Goal: Task Accomplishment & Management: Complete application form

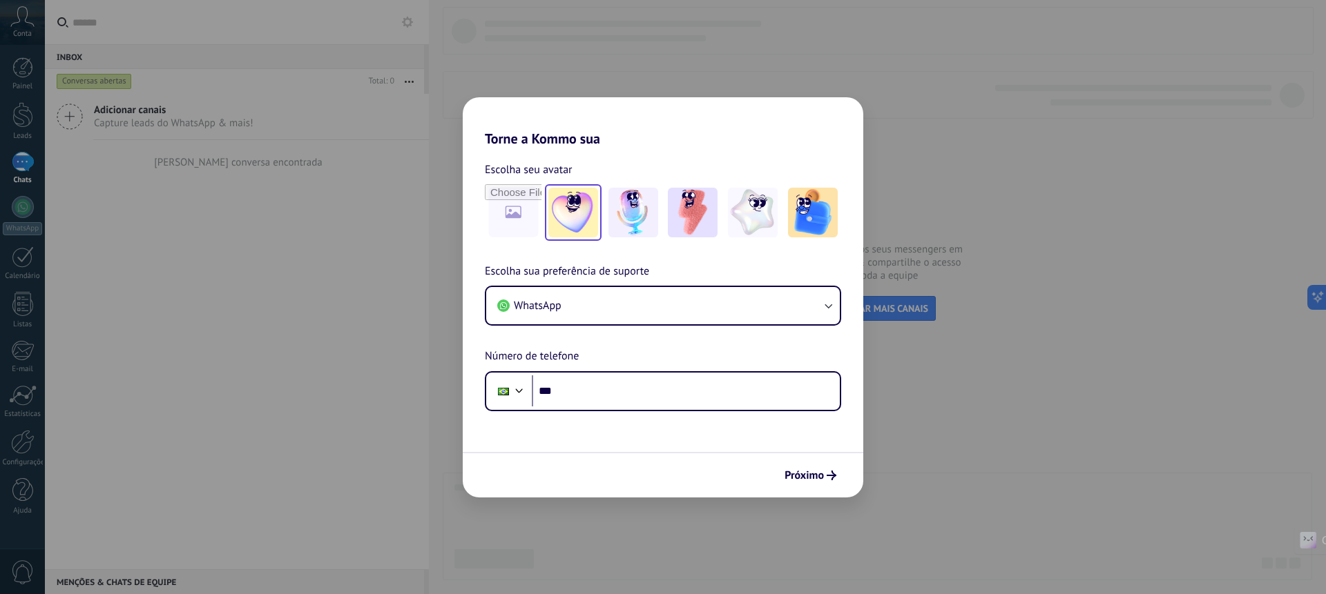
click at [566, 207] on img at bounding box center [573, 213] width 50 height 50
click at [633, 211] on img at bounding box center [633, 213] width 50 height 50
click at [702, 215] on img at bounding box center [693, 213] width 50 height 50
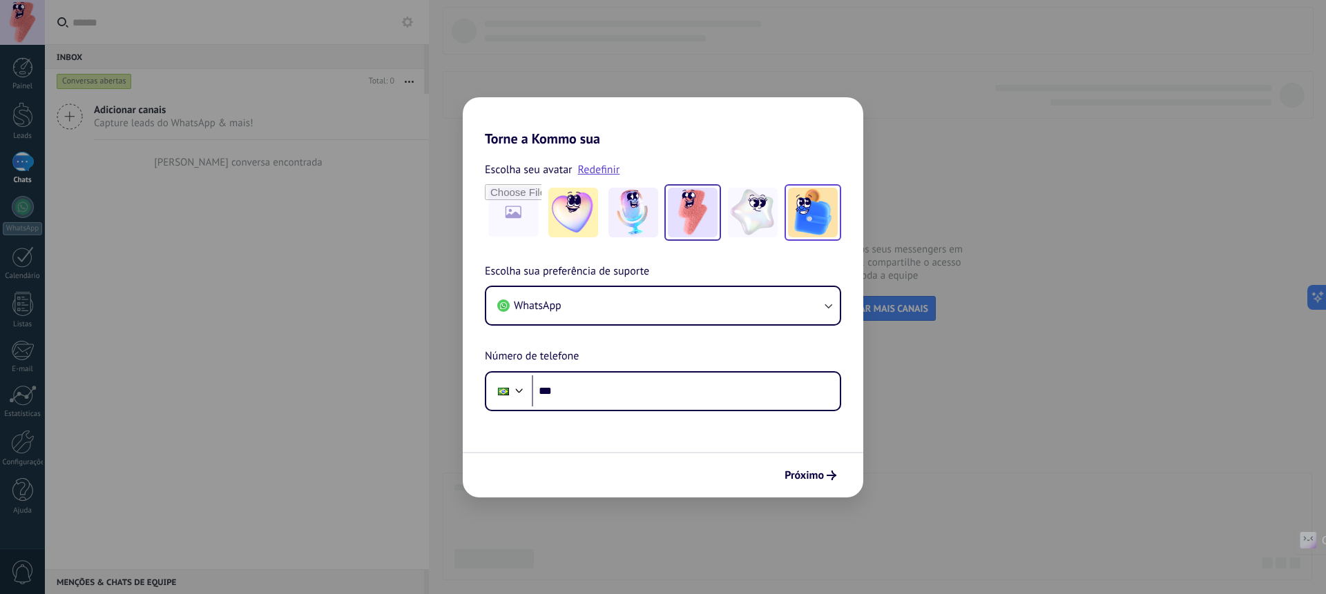
click at [797, 219] on img at bounding box center [813, 213] width 50 height 50
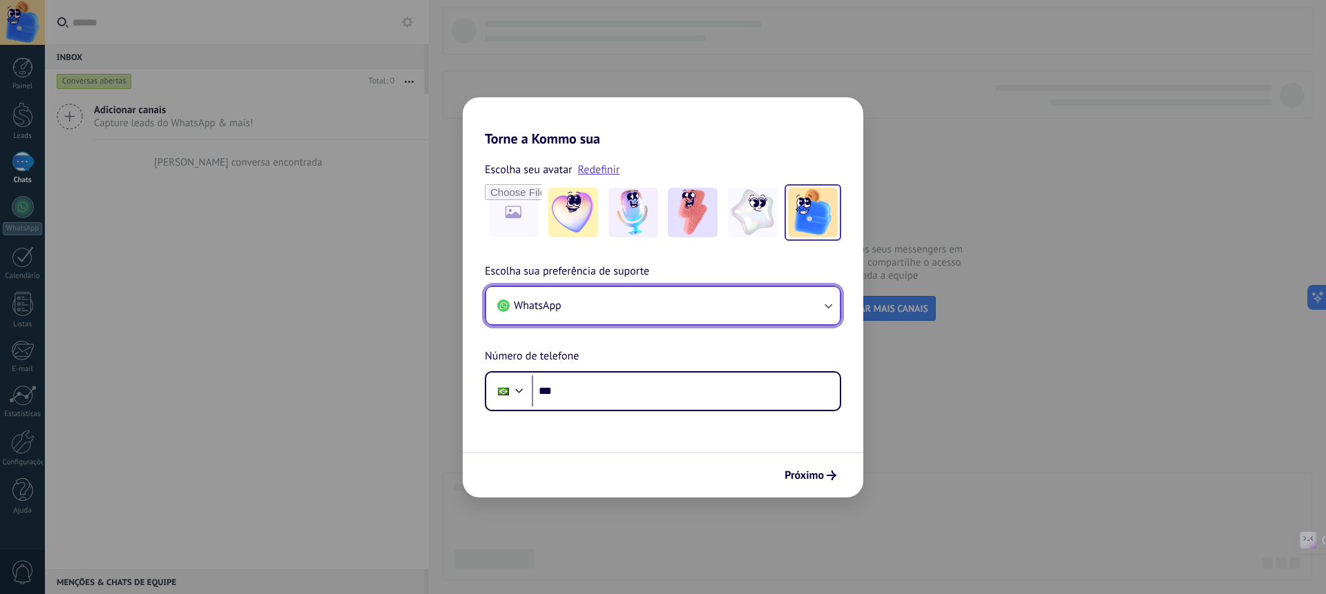
click at [611, 308] on button "WhatsApp" at bounding box center [663, 305] width 354 height 37
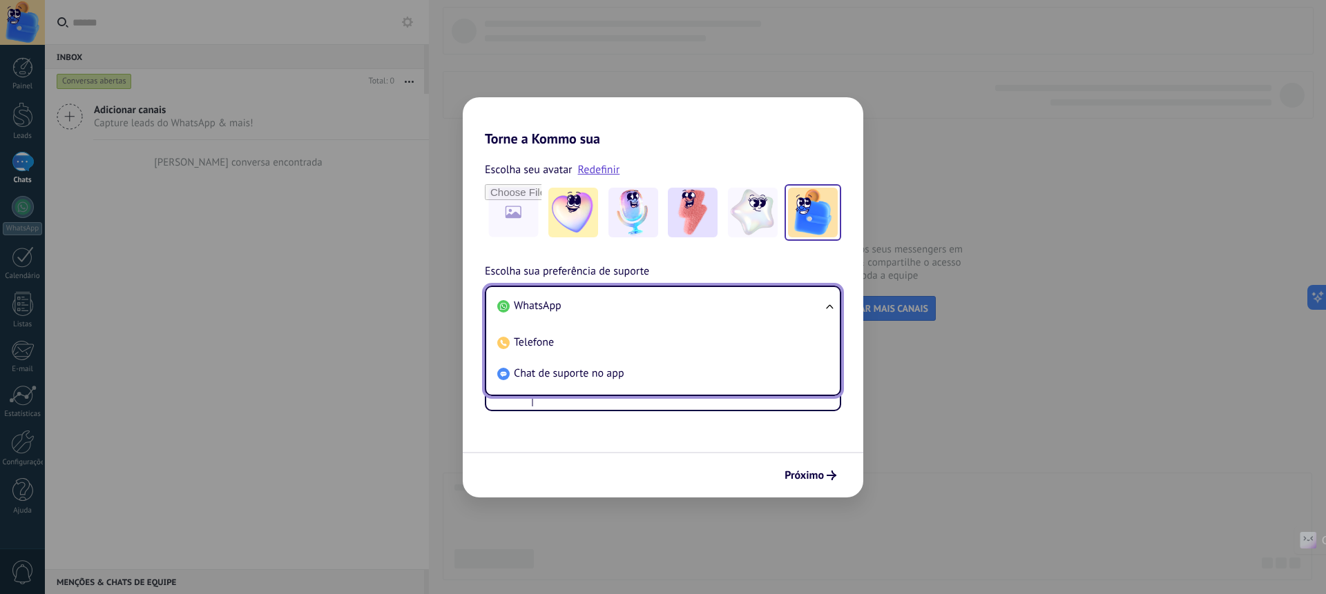
click at [583, 308] on li "WhatsApp" at bounding box center [660, 306] width 337 height 31
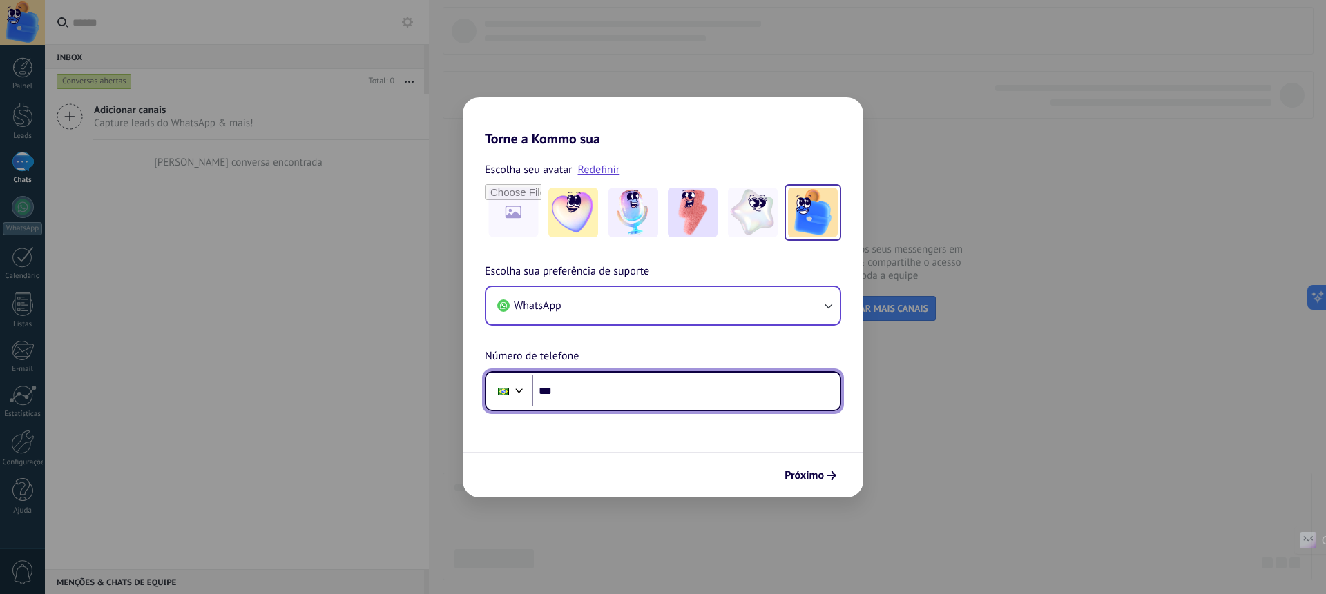
click at [633, 394] on input "***" at bounding box center [686, 392] width 308 height 32
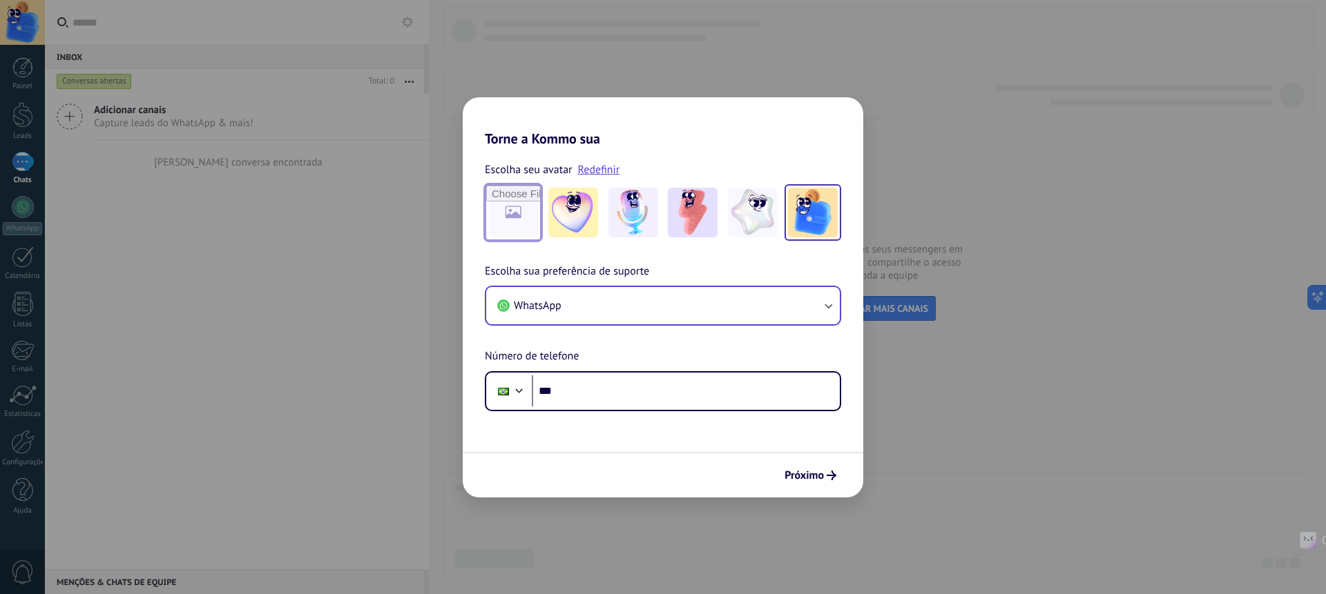
click at [511, 204] on input "file" at bounding box center [513, 213] width 54 height 54
type input "**********"
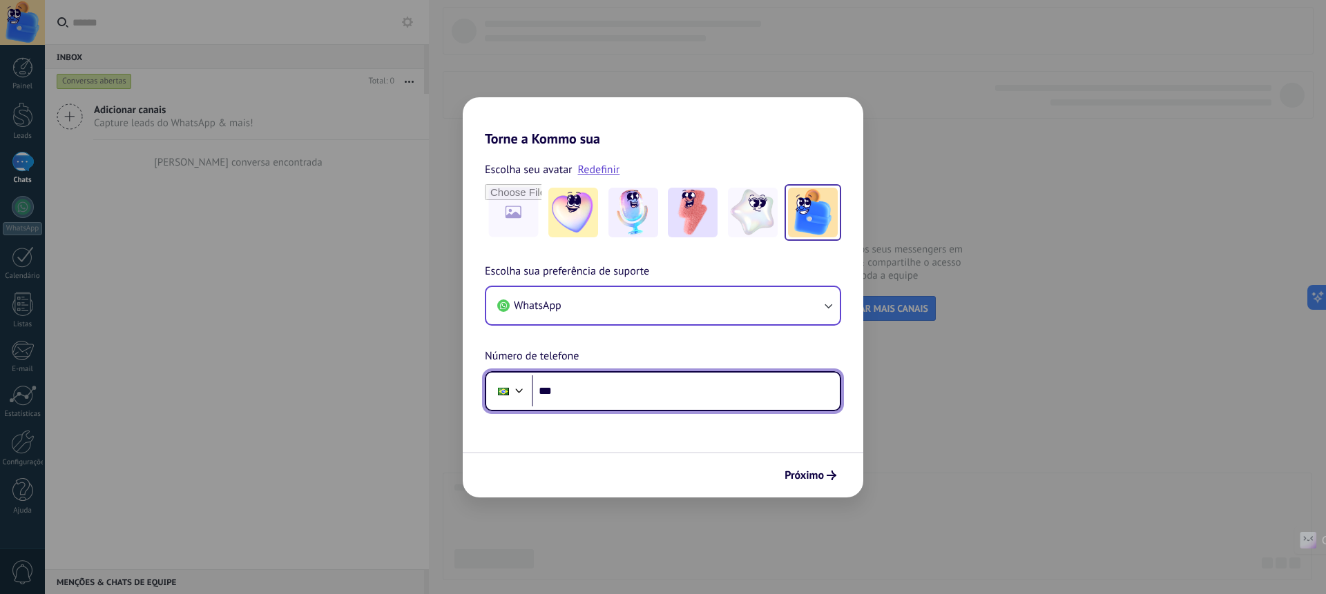
click at [643, 396] on input "***" at bounding box center [686, 392] width 308 height 32
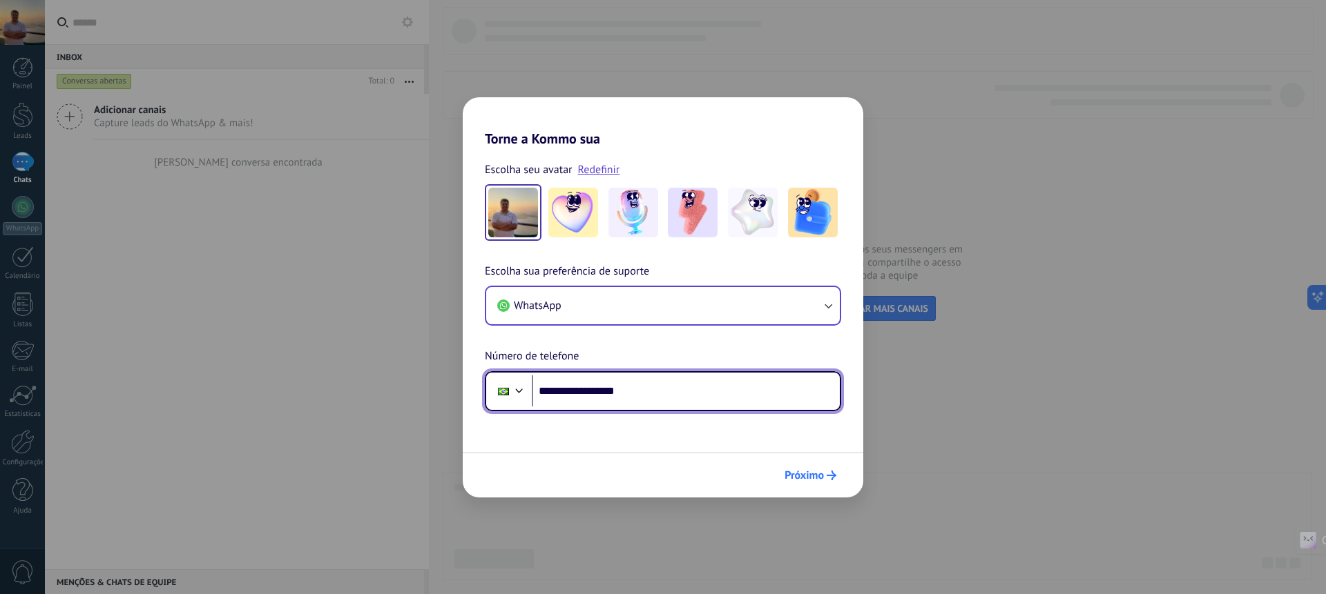
type input "**********"
click at [816, 476] on span "Próximo" at bounding box center [803, 476] width 39 height 10
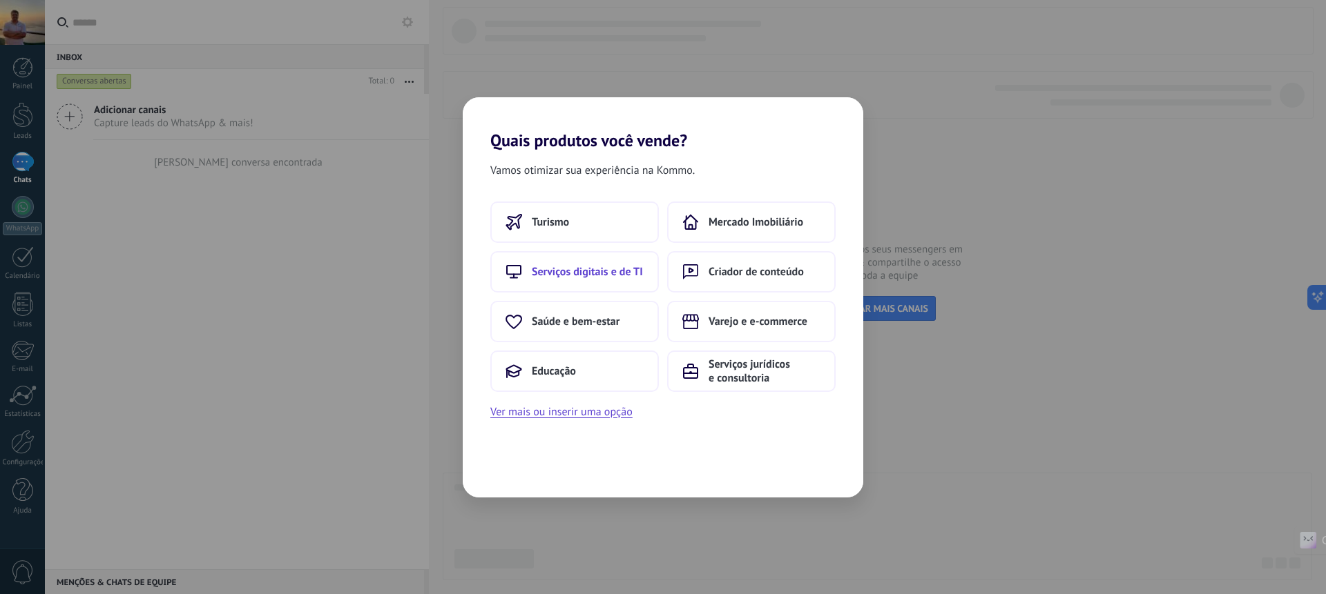
click at [634, 271] on span "Serviços digitais e de TI" at bounding box center [587, 272] width 111 height 14
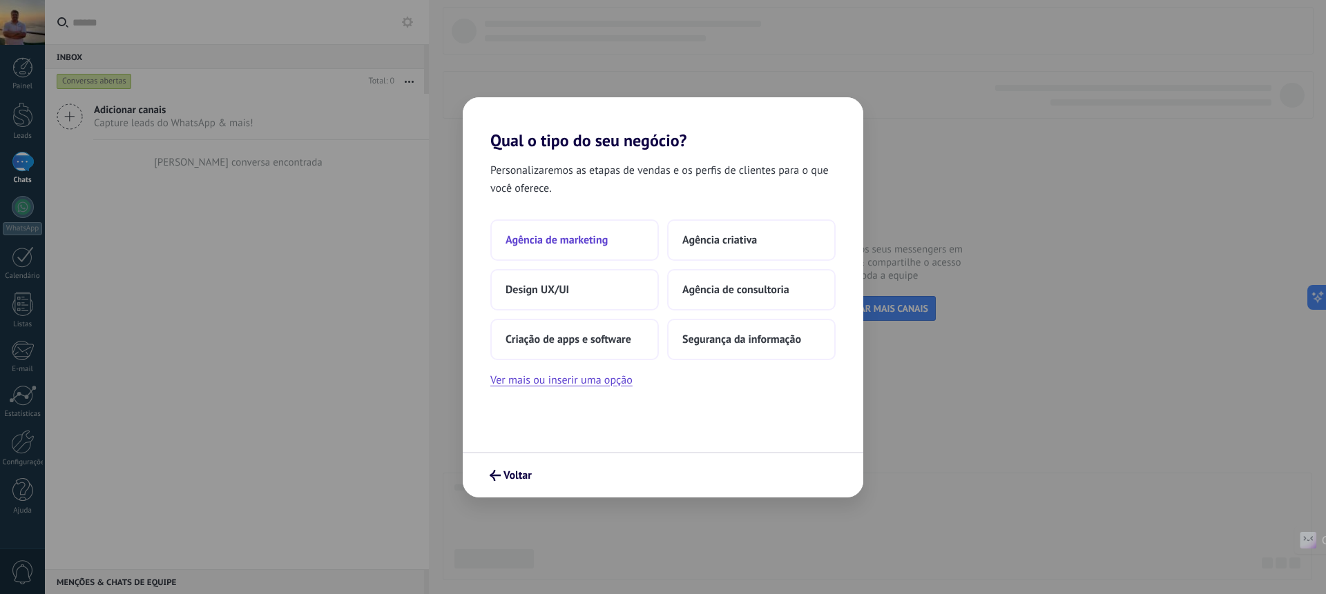
click at [574, 238] on span "Agência de marketing" at bounding box center [556, 240] width 102 height 14
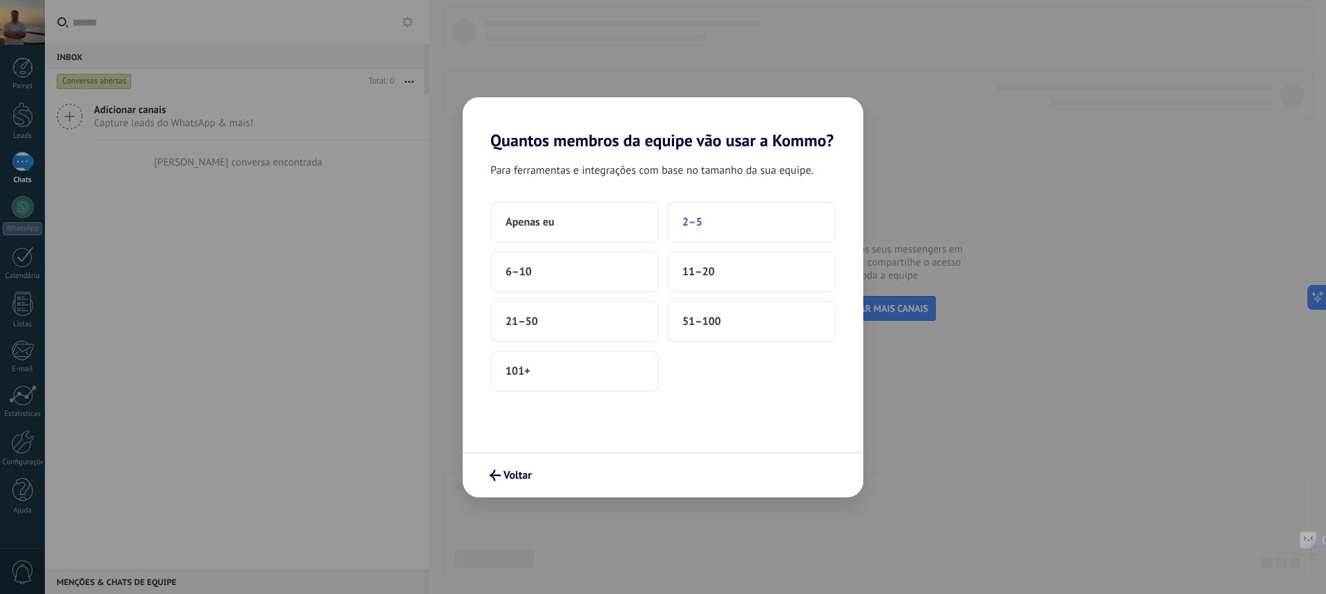
click at [714, 224] on button "2–5" at bounding box center [751, 222] width 168 height 41
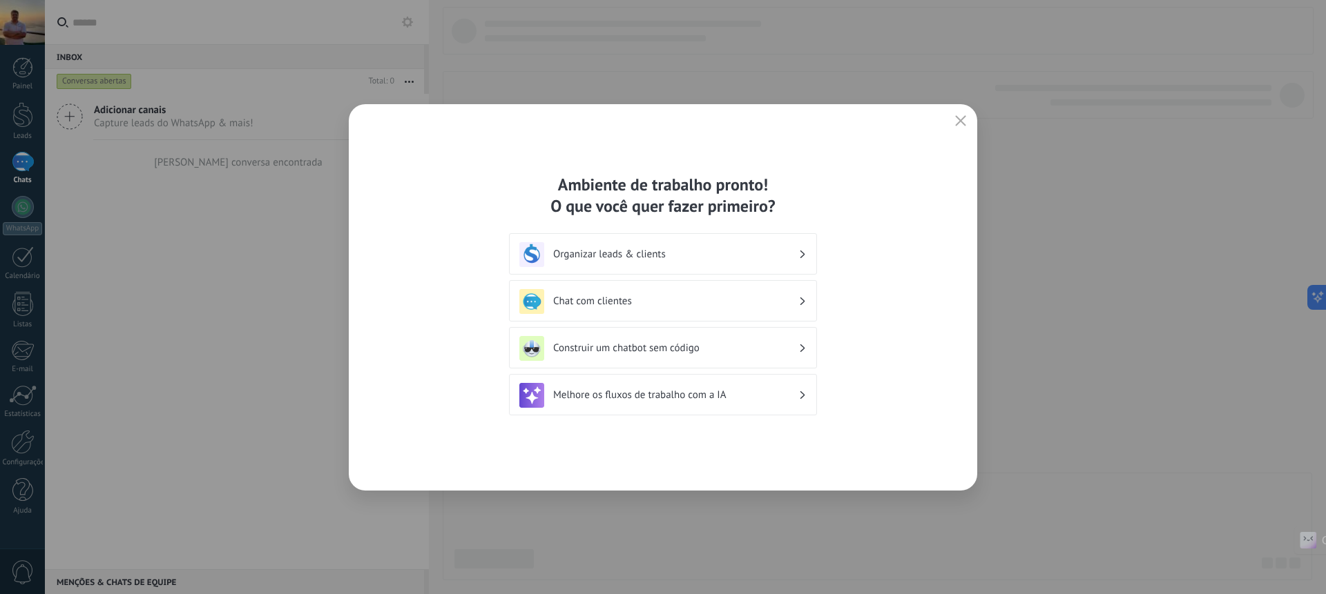
click at [965, 124] on icon "button" at bounding box center [960, 120] width 11 height 11
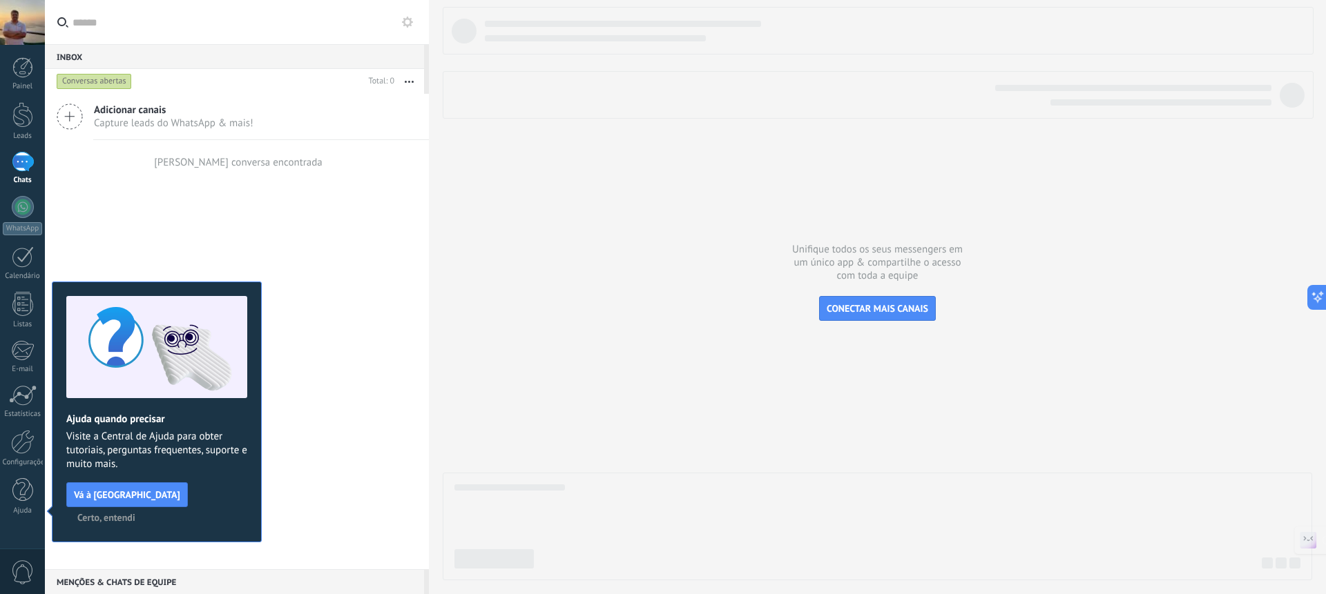
click at [135, 513] on span "Certo, entendi" at bounding box center [106, 518] width 58 height 10
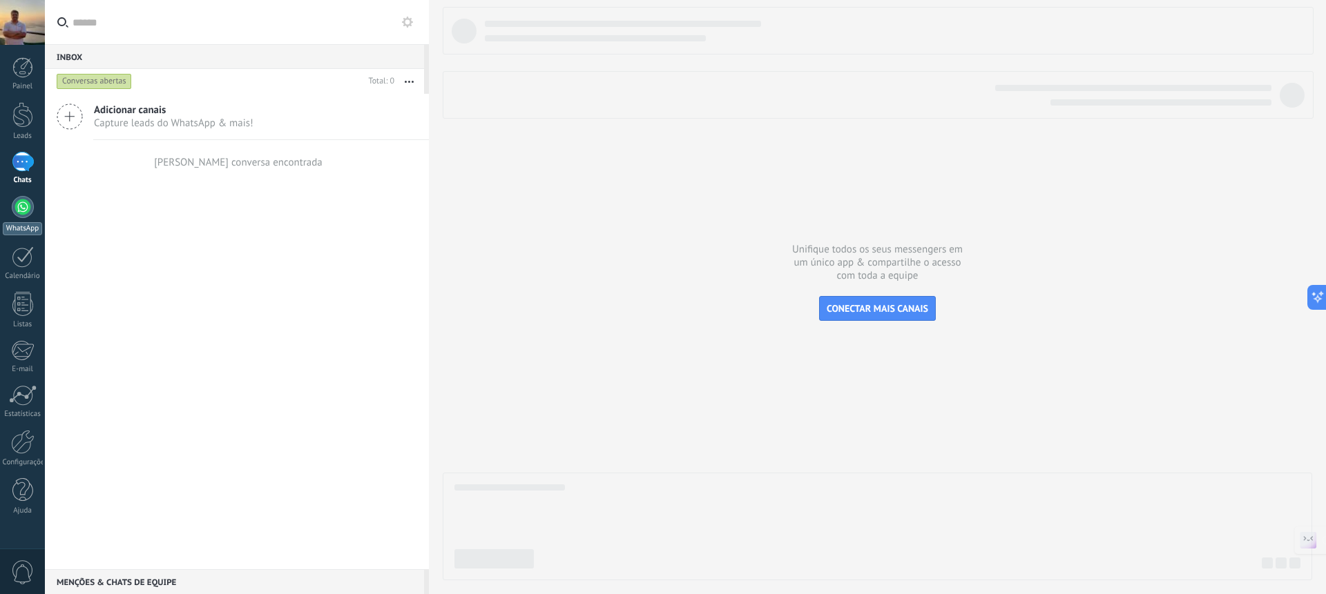
click at [12, 221] on link "WhatsApp" at bounding box center [22, 215] width 45 height 39
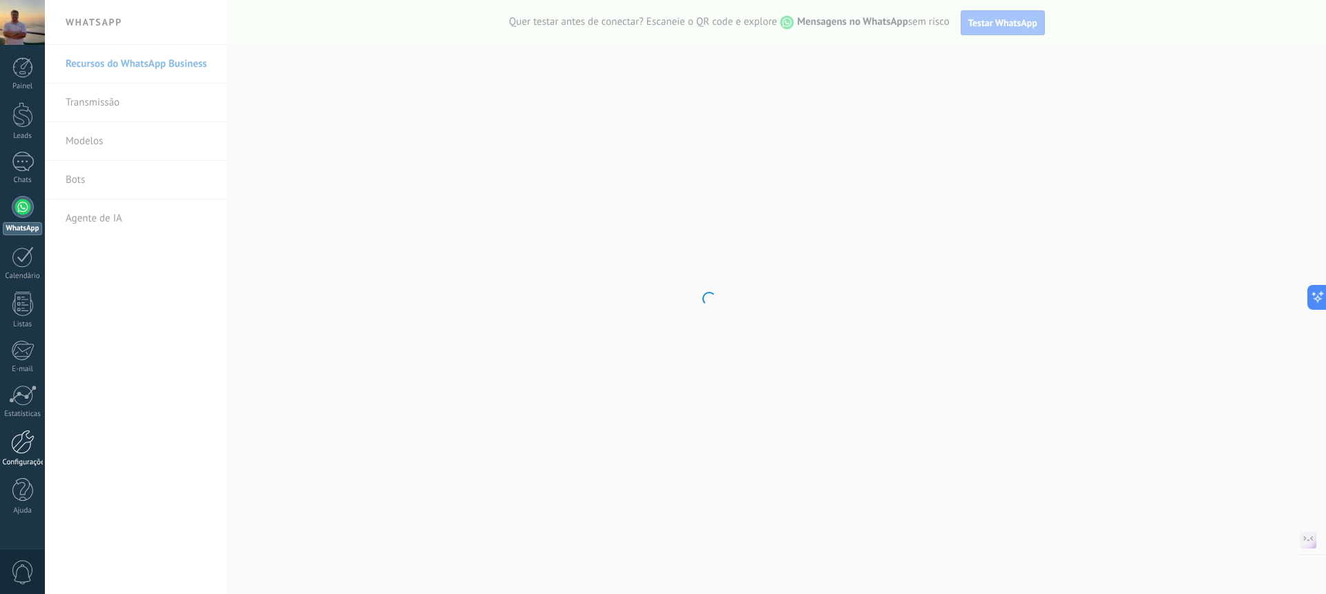
click at [28, 455] on link "Configurações" at bounding box center [22, 448] width 45 height 37
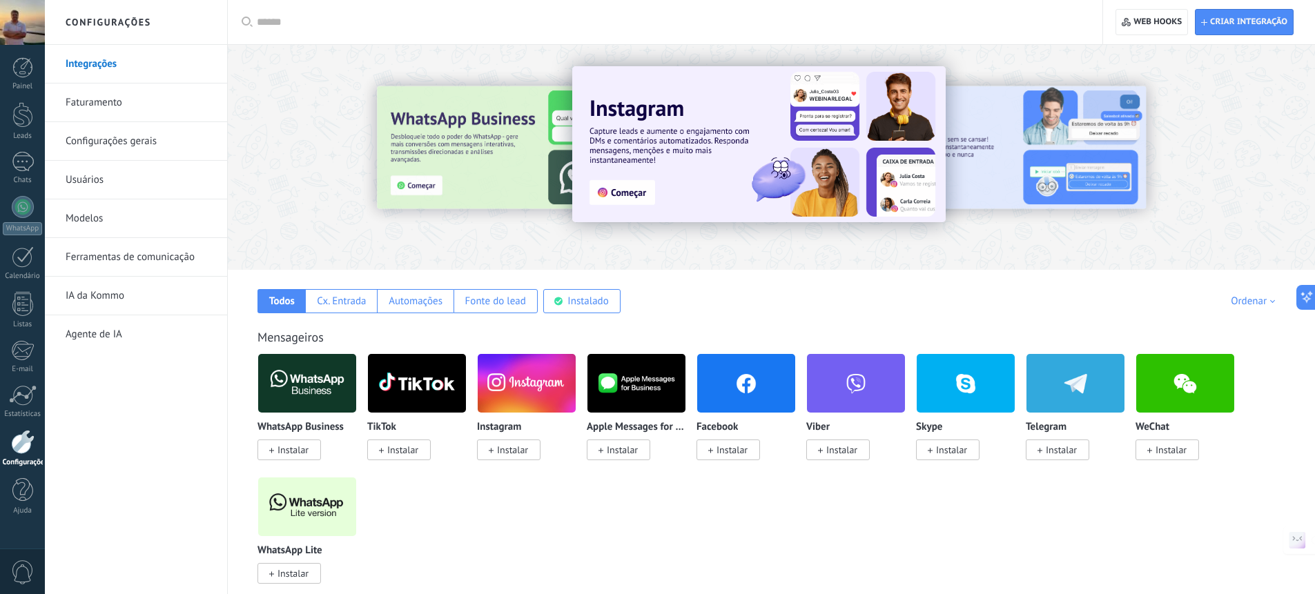
click at [122, 260] on link "Ferramentas de comunicação" at bounding box center [140, 257] width 148 height 39
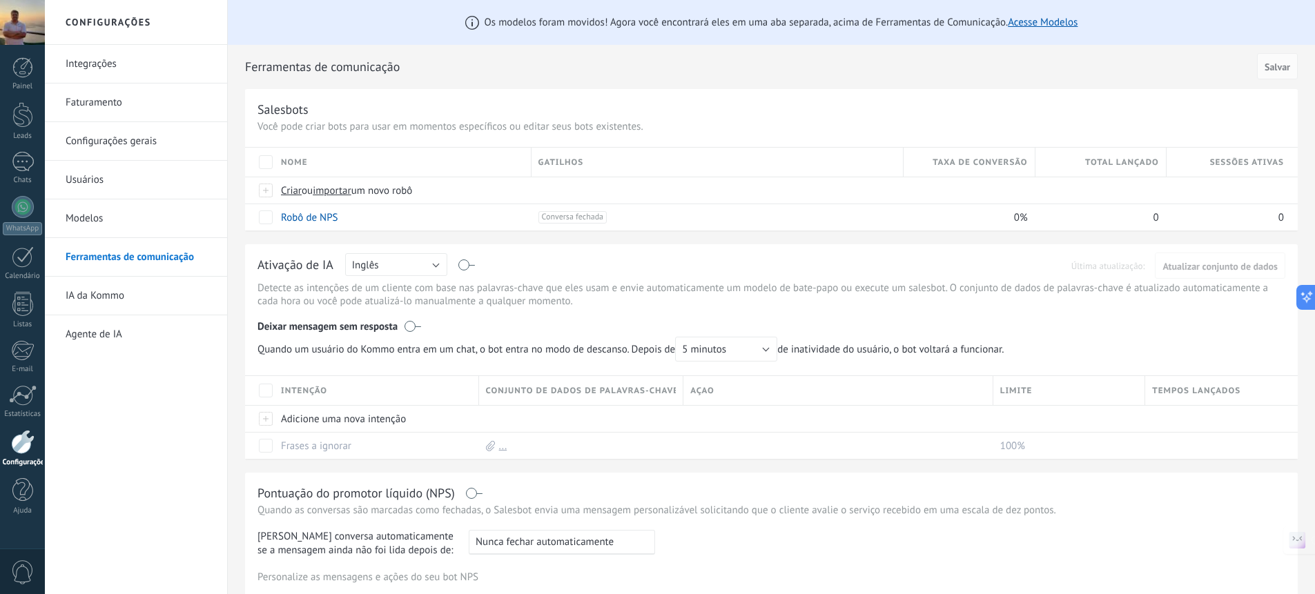
click at [108, 55] on link "Integrações" at bounding box center [140, 64] width 148 height 39
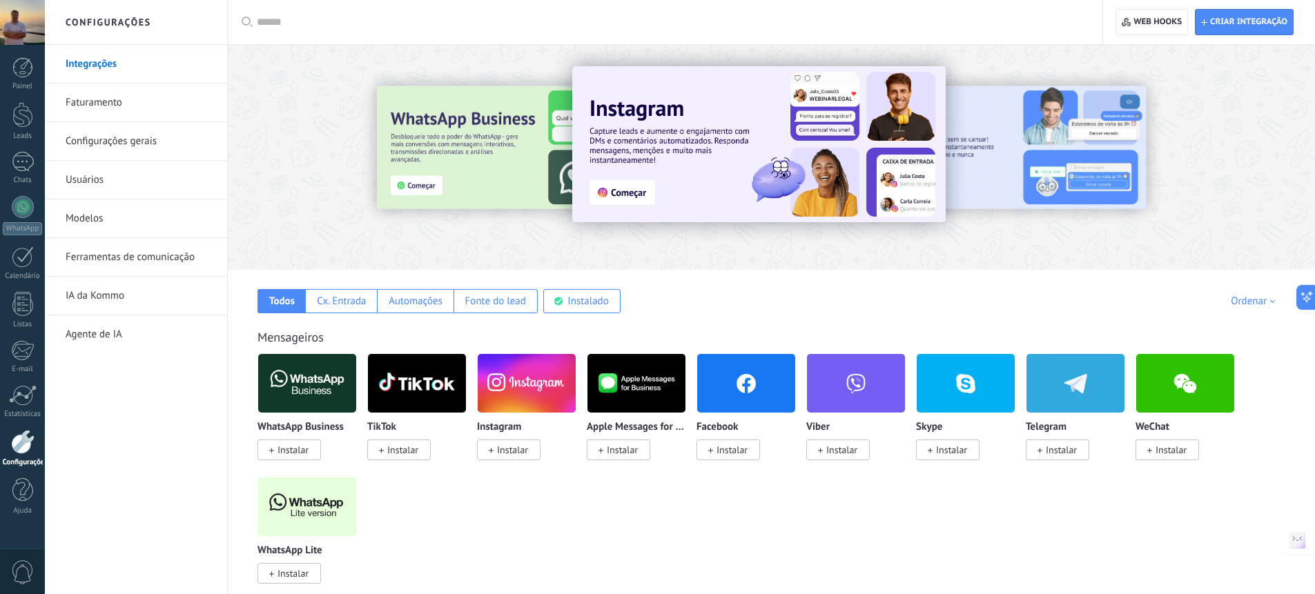
click at [290, 453] on span "Instalar" at bounding box center [293, 450] width 31 height 12
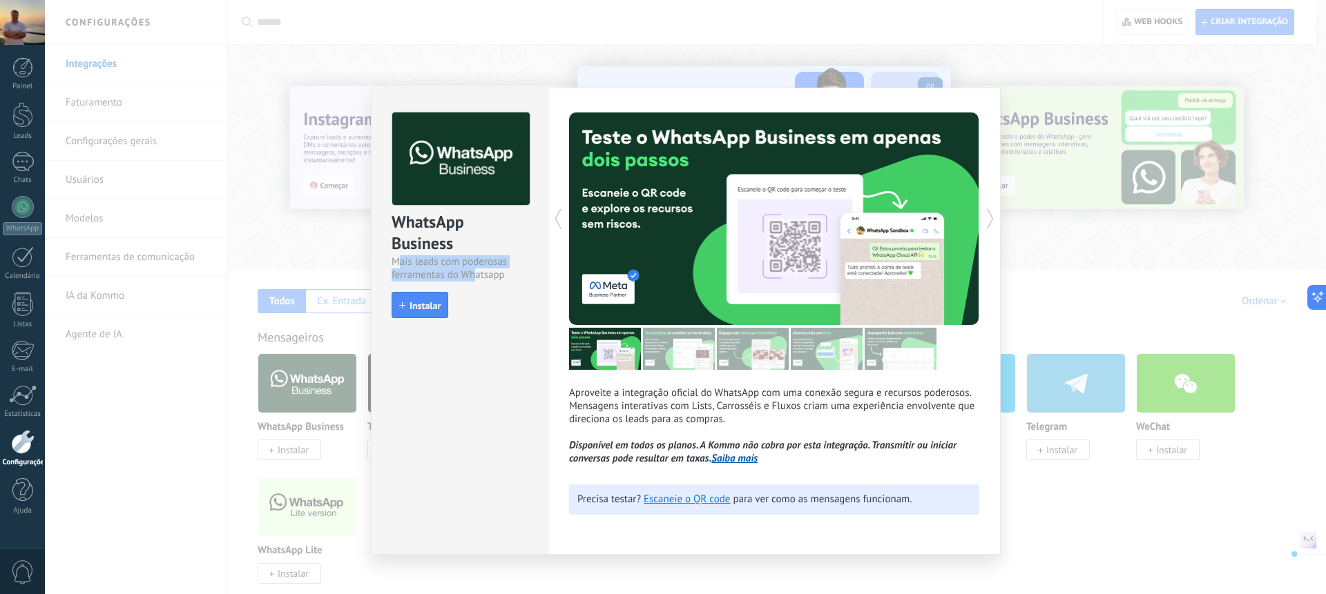
drag, startPoint x: 402, startPoint y: 260, endPoint x: 475, endPoint y: 275, distance: 74.9
click at [476, 273] on div "Mais leads com poderosas ferramentas do Whatsapp" at bounding box center [459, 268] width 136 height 26
click at [416, 309] on span "Instalar" at bounding box center [424, 306] width 31 height 10
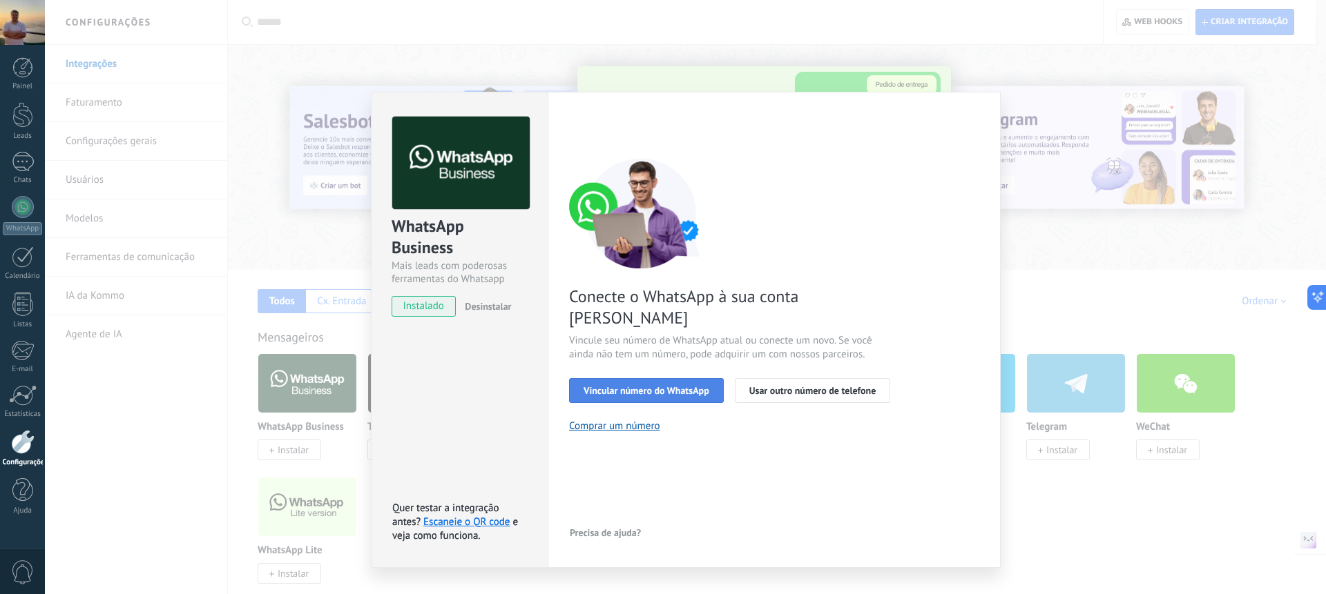
click at [648, 386] on span "Vincular número do WhatsApp" at bounding box center [646, 391] width 126 height 10
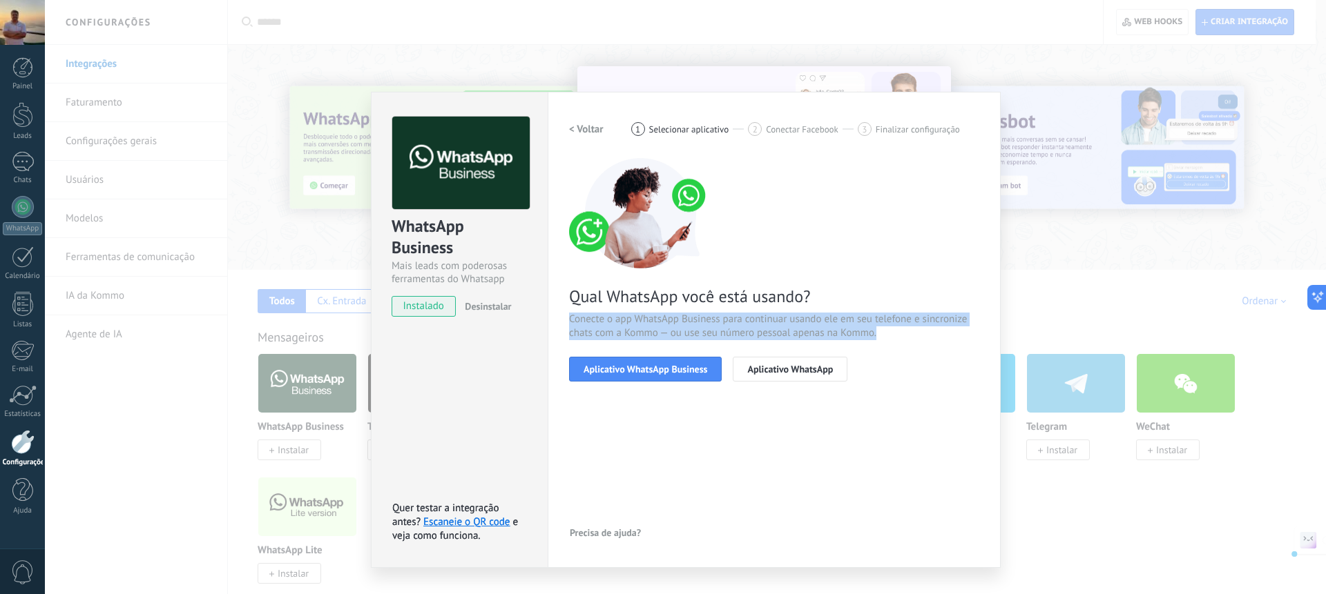
drag, startPoint x: 599, startPoint y: 316, endPoint x: 930, endPoint y: 331, distance: 331.1
click at [930, 331] on div "Configurações Autorização Esta aba registra os usuários que permitiram acesso à…" at bounding box center [774, 330] width 453 height 476
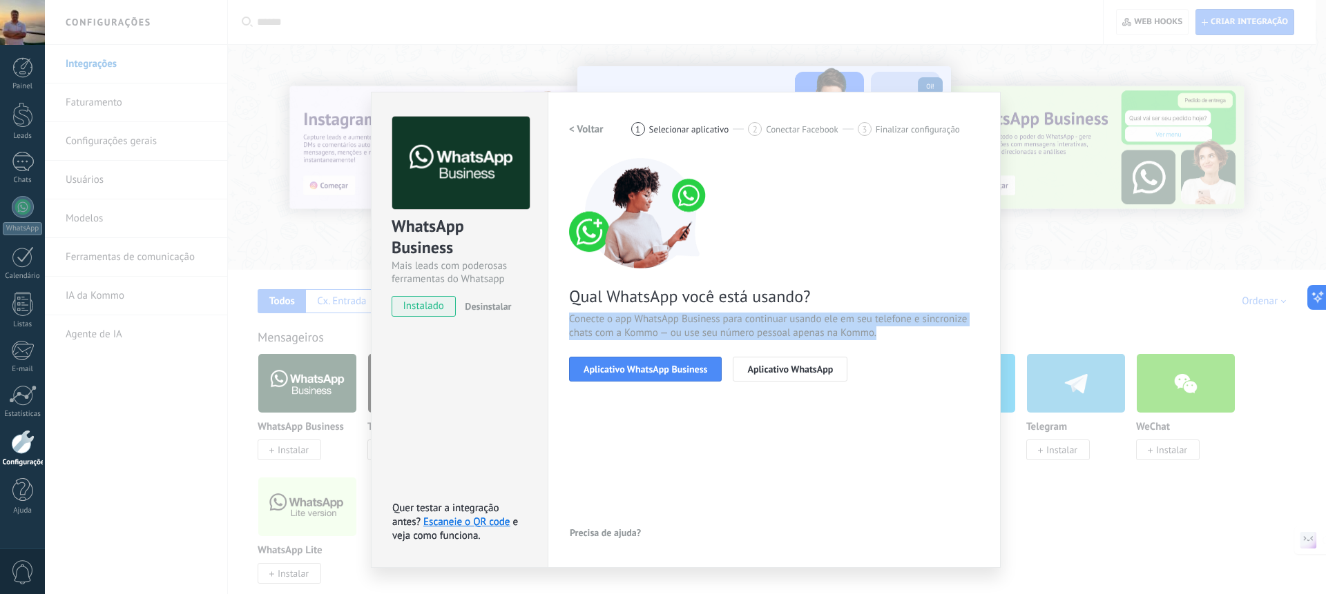
click at [572, 128] on h2 "< Voltar" at bounding box center [586, 129] width 35 height 13
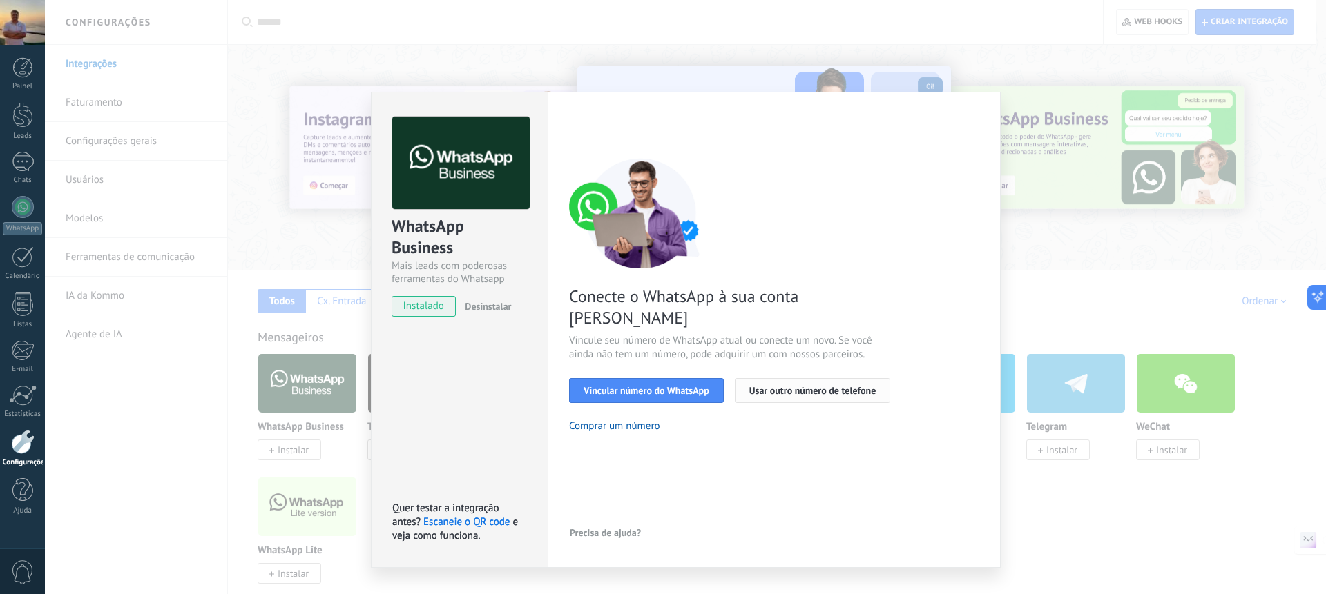
click at [802, 386] on span "Usar outro número de telefone" at bounding box center [812, 391] width 127 height 10
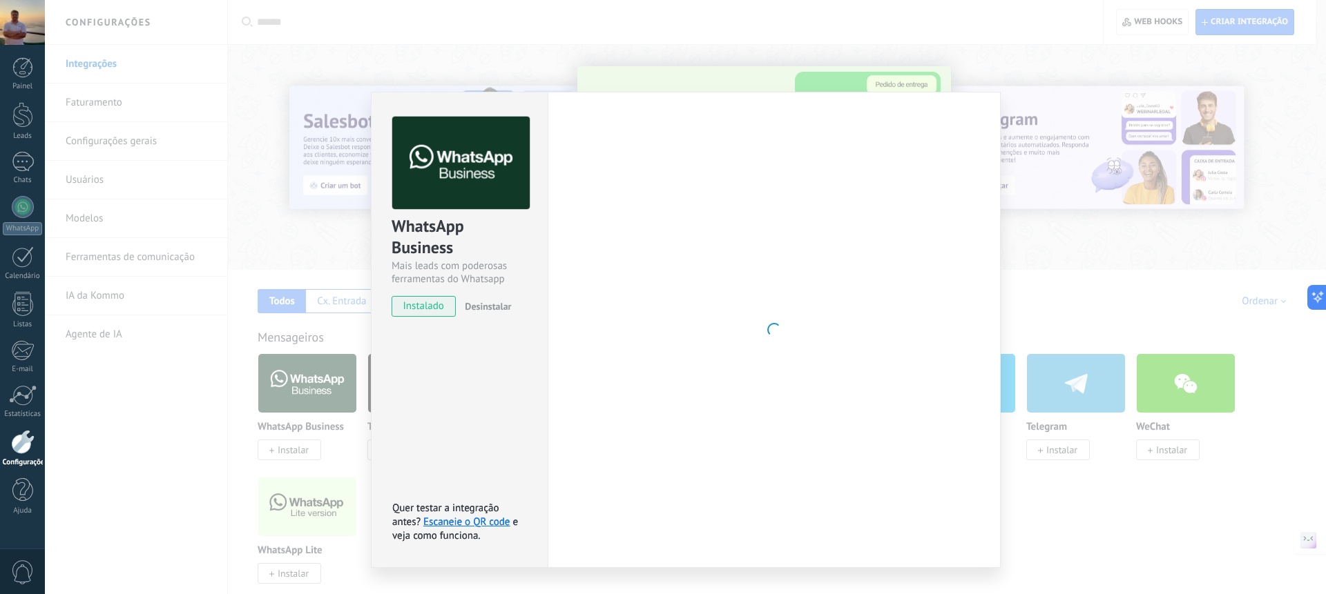
click at [964, 150] on div at bounding box center [774, 330] width 410 height 427
click at [1083, 231] on div "WhatsApp Business Mais leads com poderosas ferramentas do Whatsapp instalado De…" at bounding box center [685, 297] width 1281 height 594
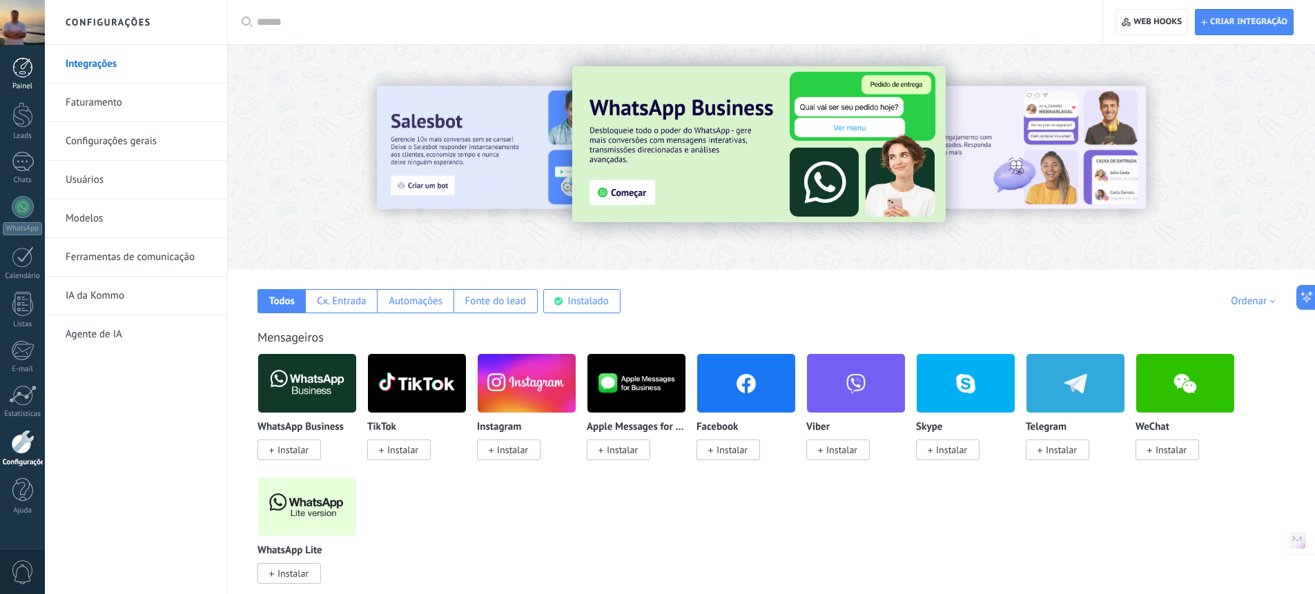
click at [24, 77] on div at bounding box center [22, 67] width 21 height 21
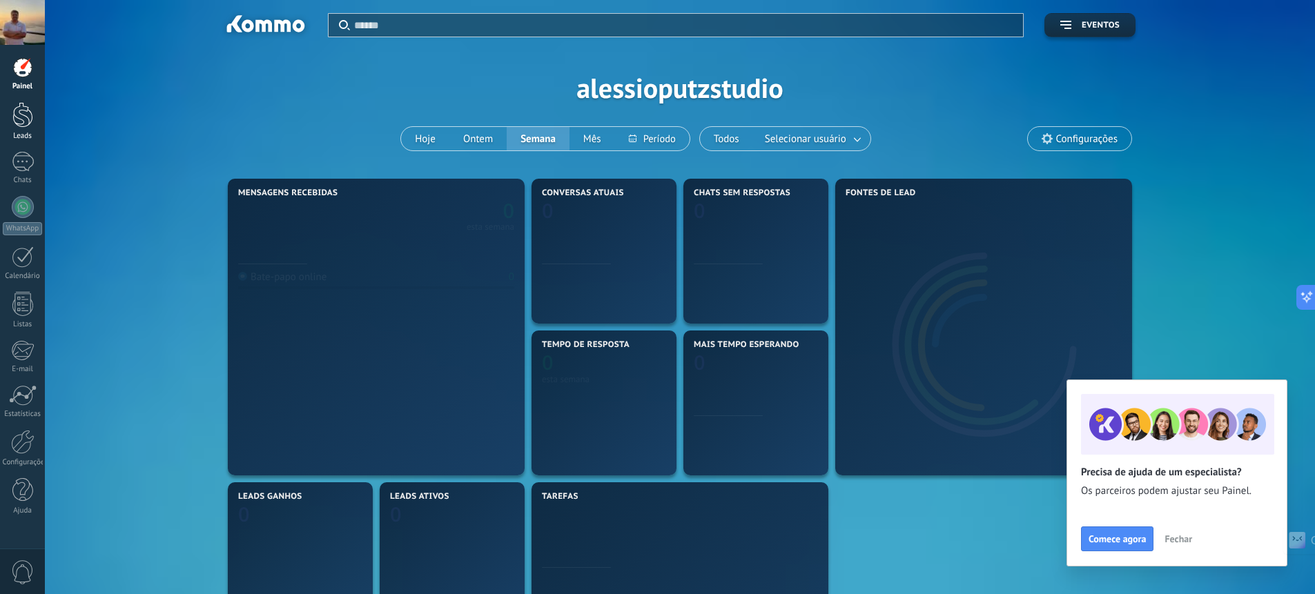
click at [25, 119] on div at bounding box center [22, 115] width 21 height 26
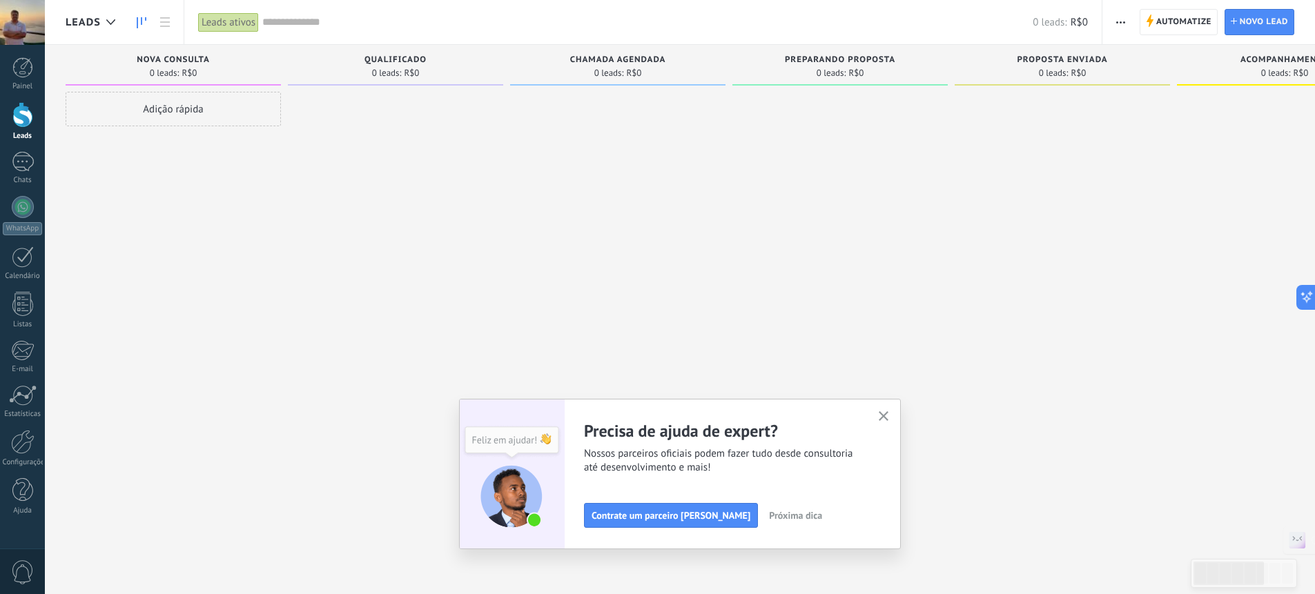
click at [889, 416] on use "button" at bounding box center [884, 417] width 10 height 10
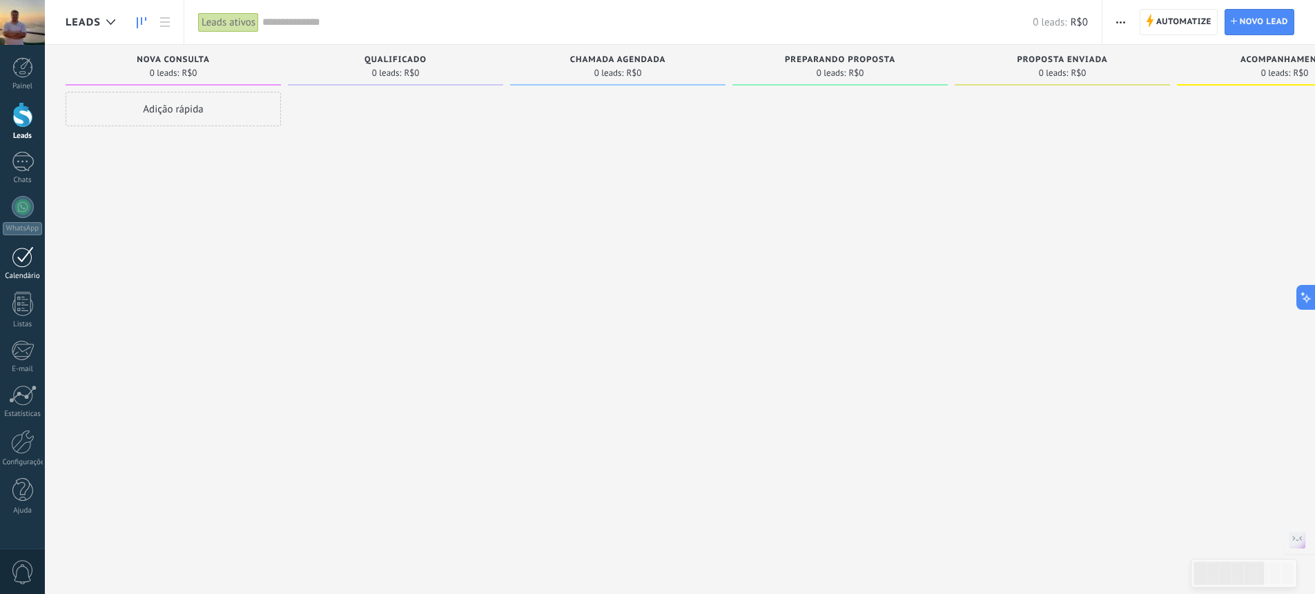
click at [19, 264] on div at bounding box center [23, 256] width 22 height 21
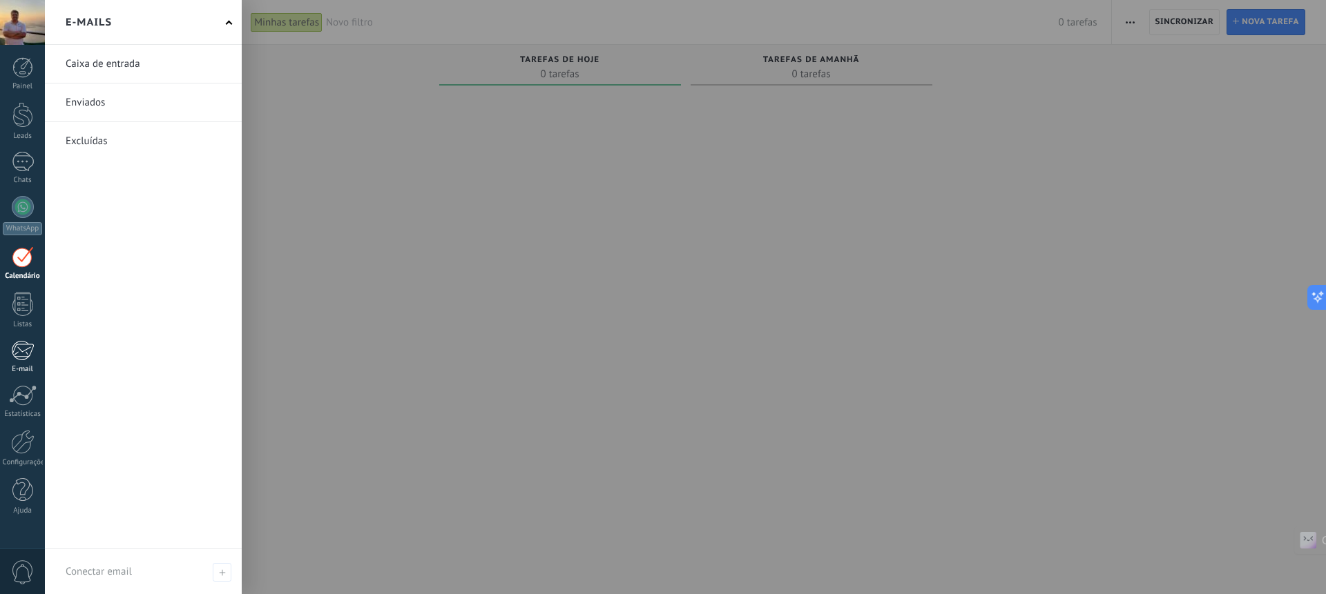
click at [26, 349] on div at bounding box center [22, 350] width 23 height 21
